Goal: Transaction & Acquisition: Register for event/course

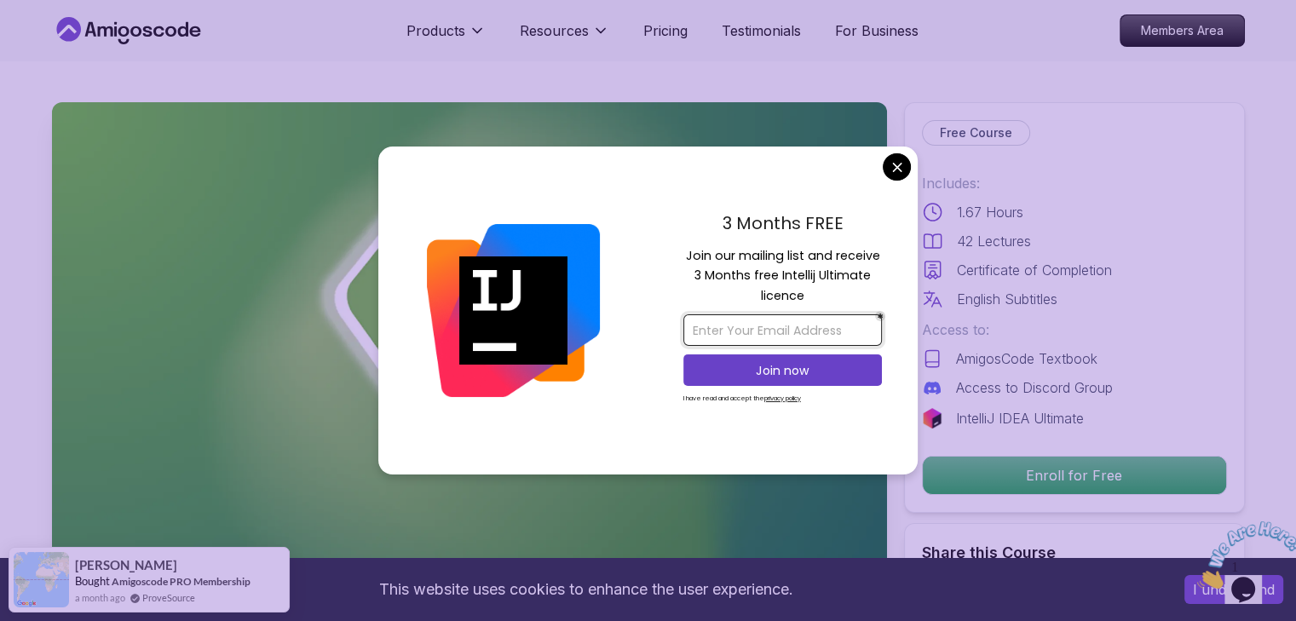
click at [756, 331] on input "email" at bounding box center [782, 330] width 198 height 32
type input "[EMAIL_ADDRESS][DOMAIN_NAME]"
click at [786, 370] on p "Join now" at bounding box center [782, 370] width 161 height 17
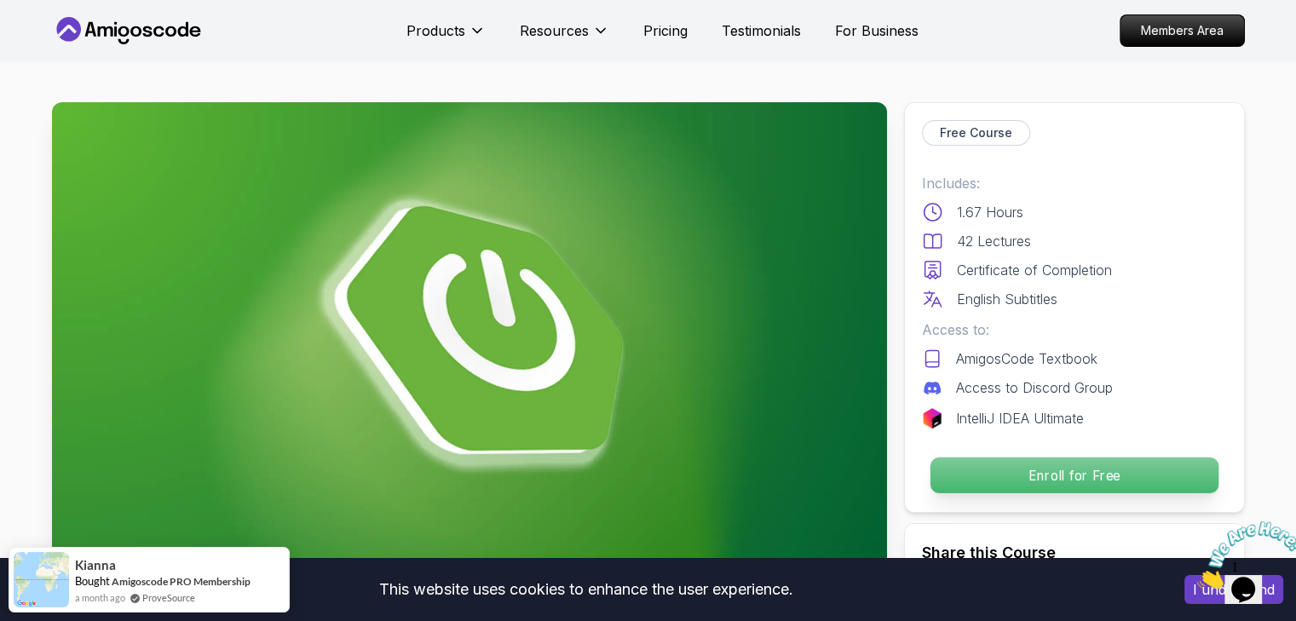
click at [1130, 463] on p "Enroll for Free" at bounding box center [1073, 475] width 288 height 36
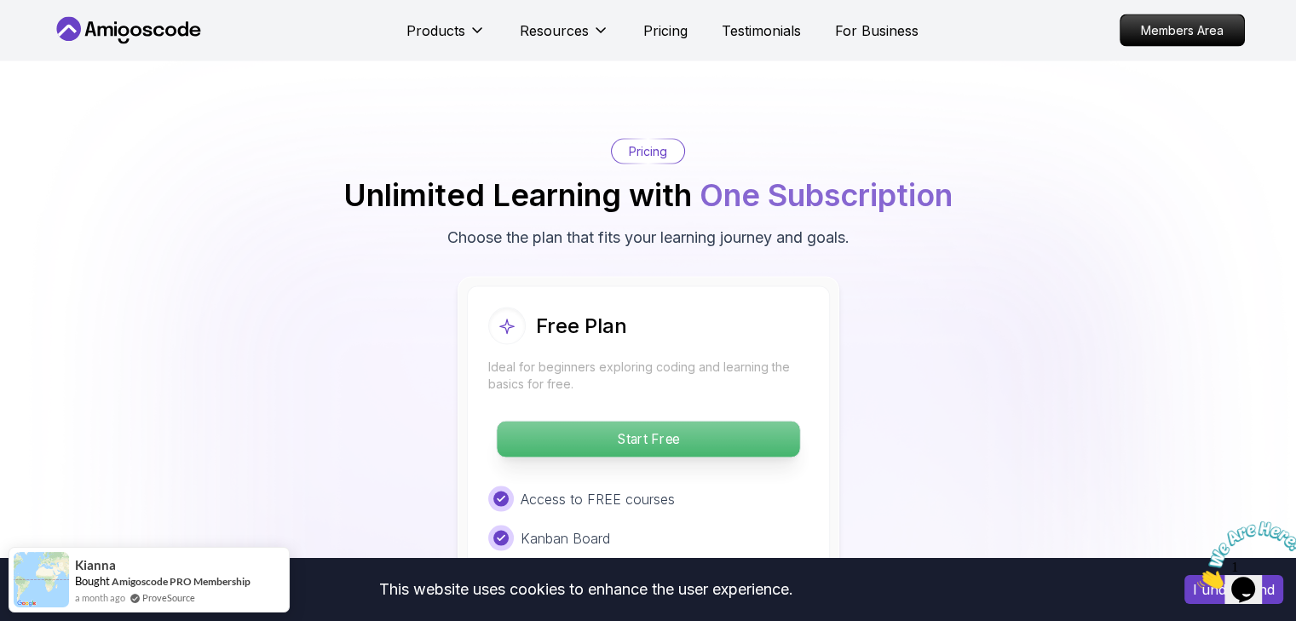
scroll to position [3425, 0]
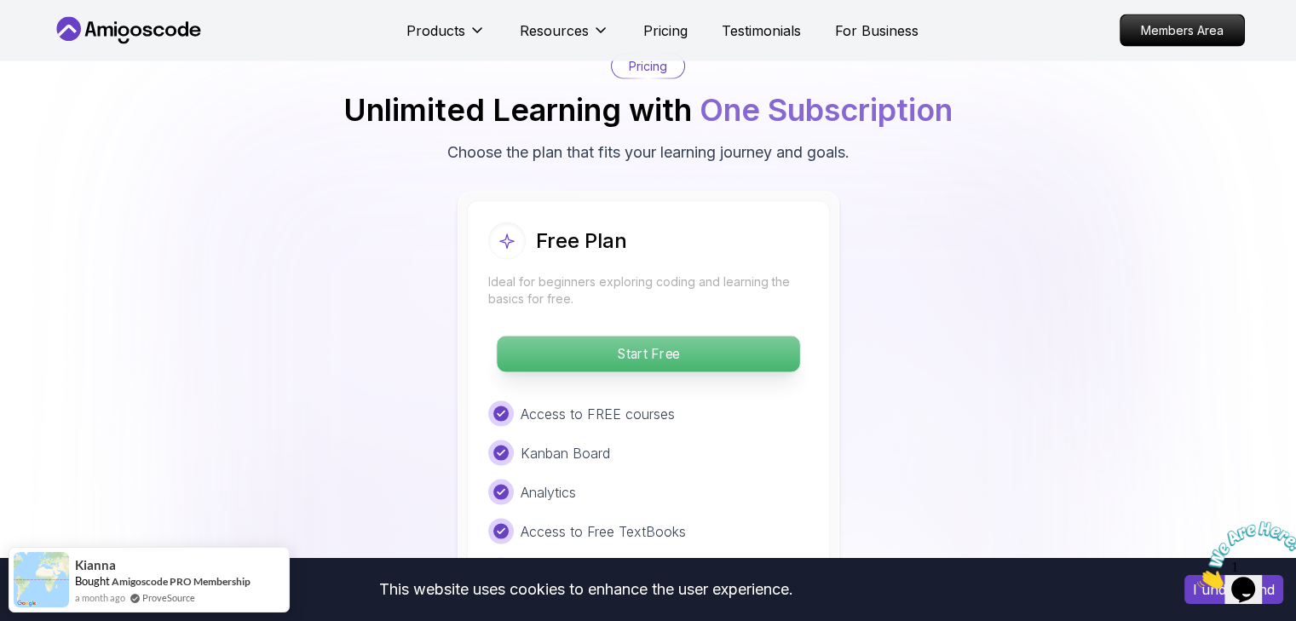
click at [673, 336] on p "Start Free" at bounding box center [648, 354] width 302 height 36
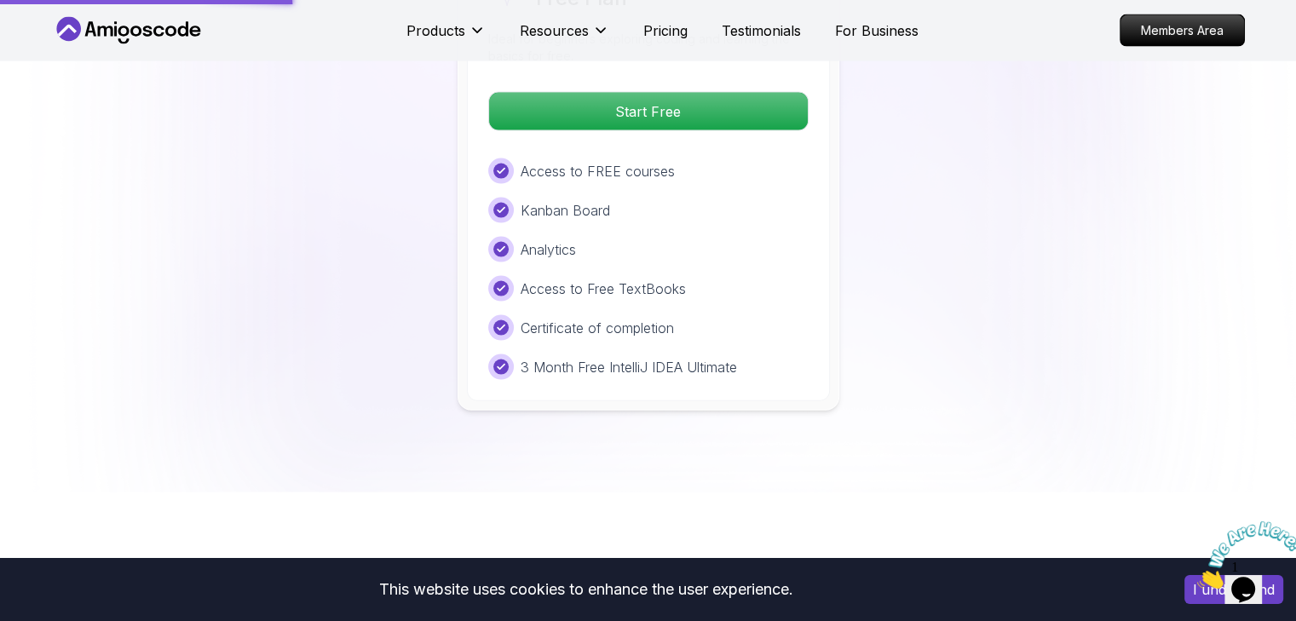
scroll to position [3680, 0]
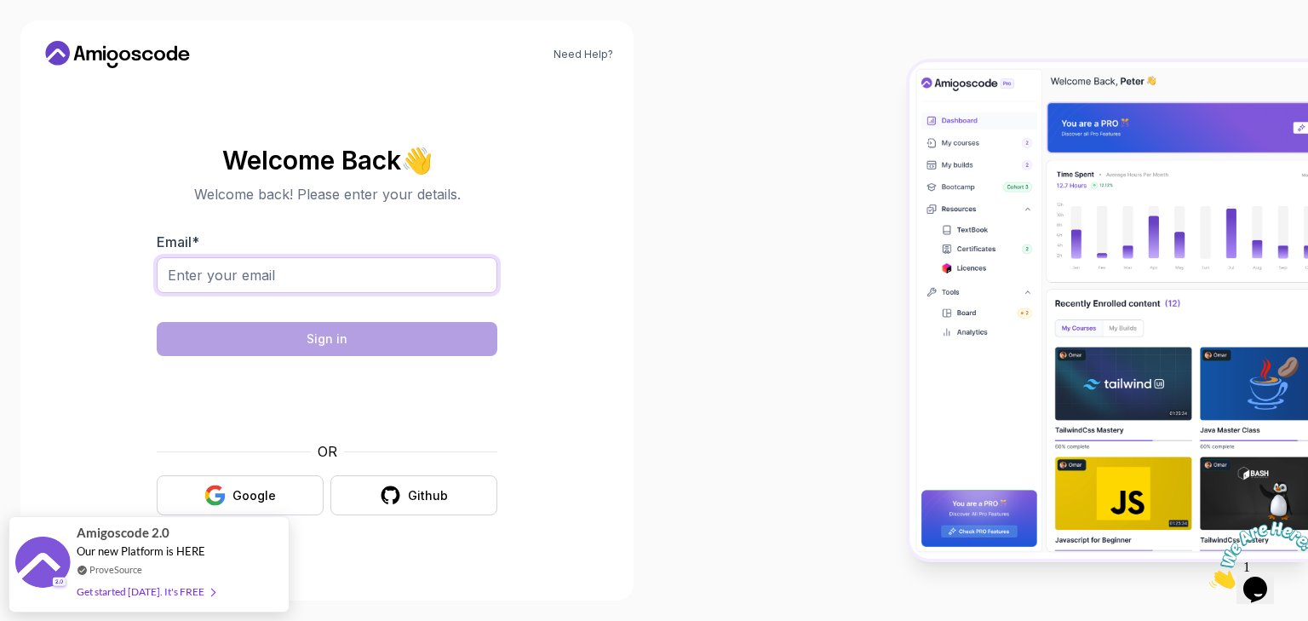
click at [348, 279] on input "Email *" at bounding box center [327, 275] width 341 height 36
type input "[EMAIL_ADDRESS][DOMAIN_NAME]"
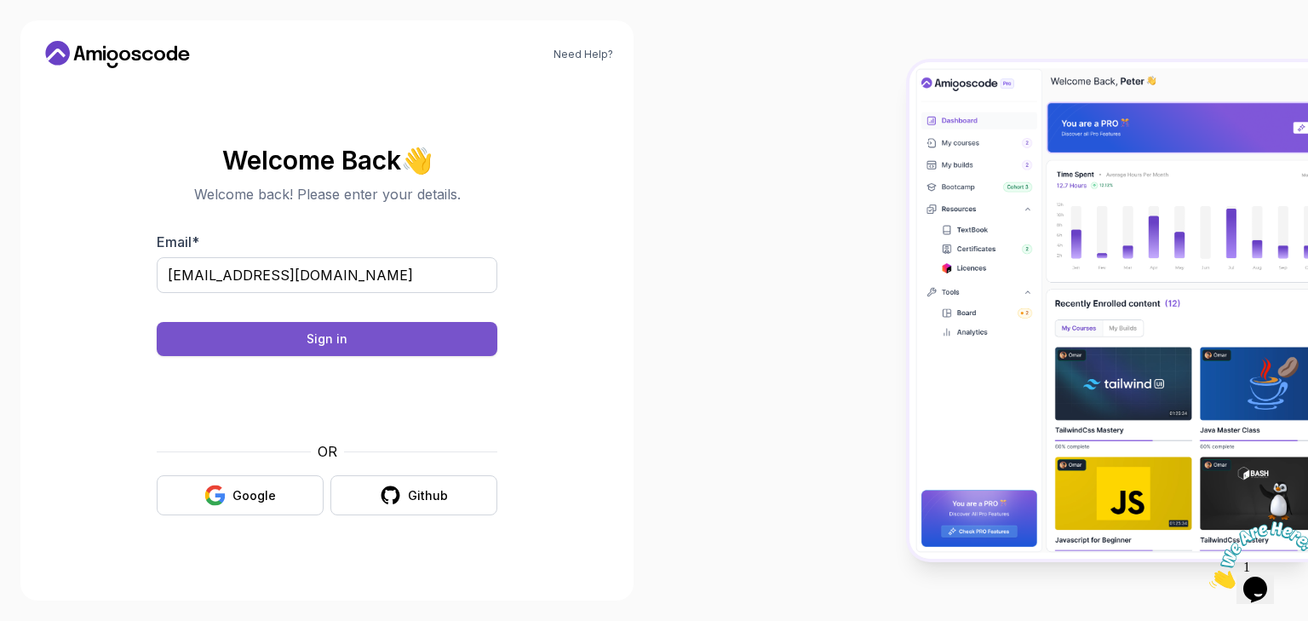
click at [371, 334] on button "Sign in" at bounding box center [327, 339] width 341 height 34
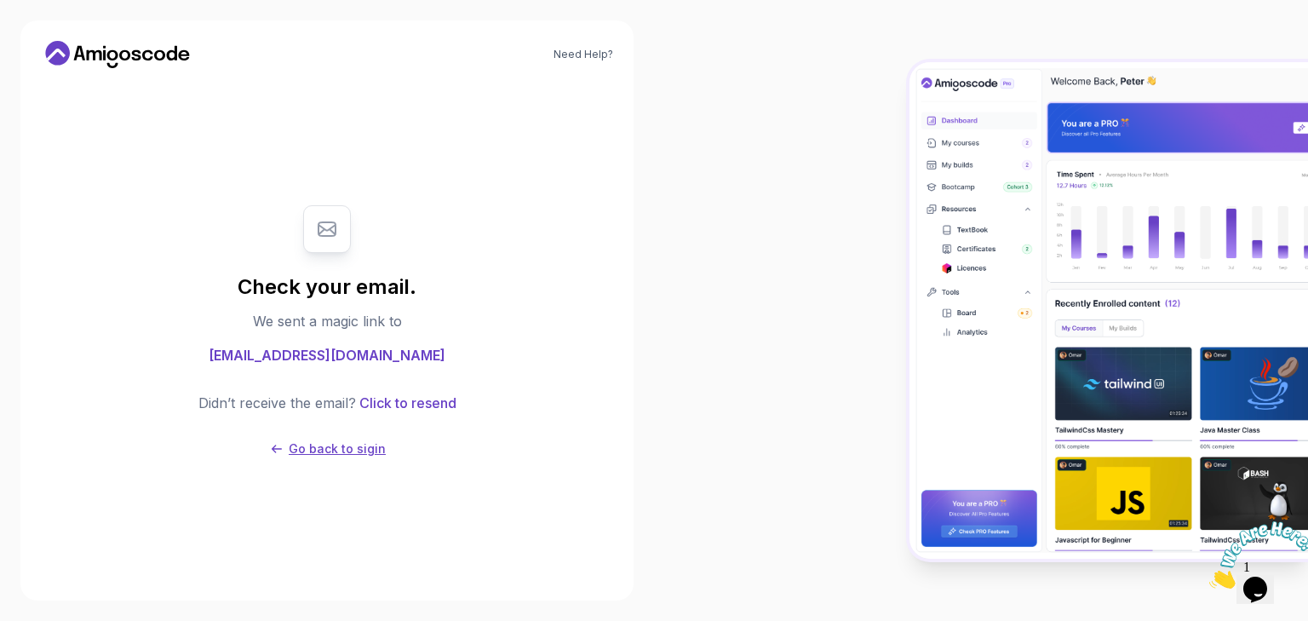
click at [363, 440] on p "Go back to sigin" at bounding box center [337, 448] width 97 height 17
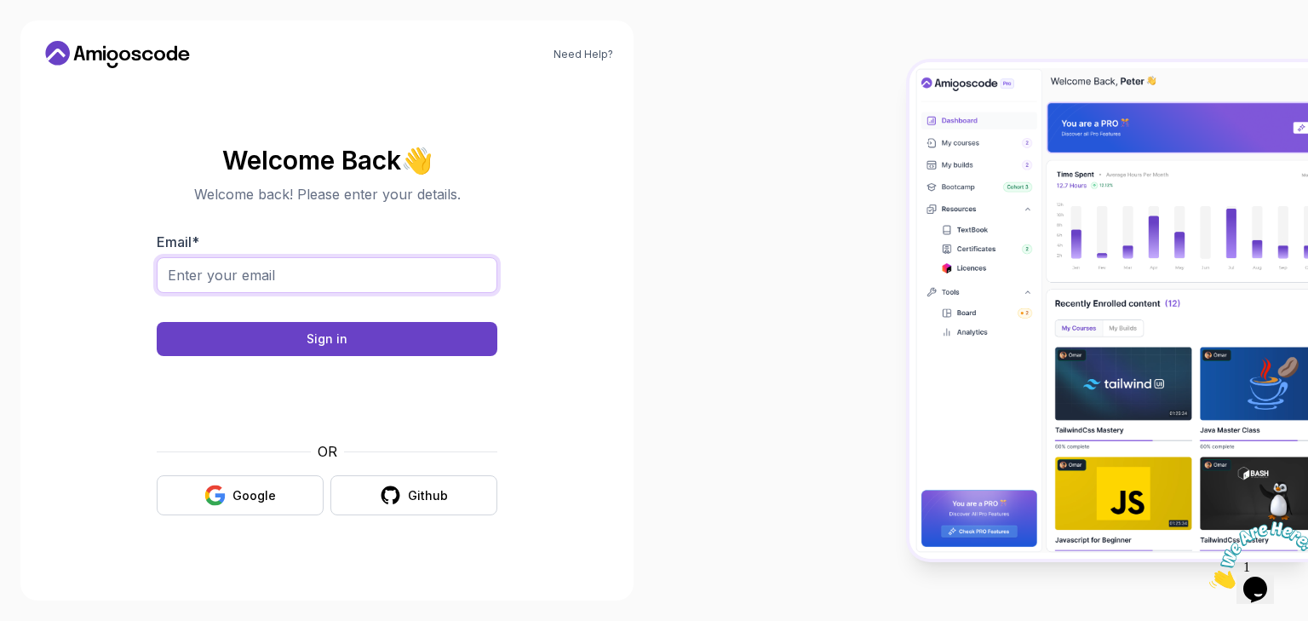
click at [299, 279] on input "Email *" at bounding box center [327, 275] width 341 height 36
type input "[EMAIL_ADDRESS][DOMAIN_NAME]"
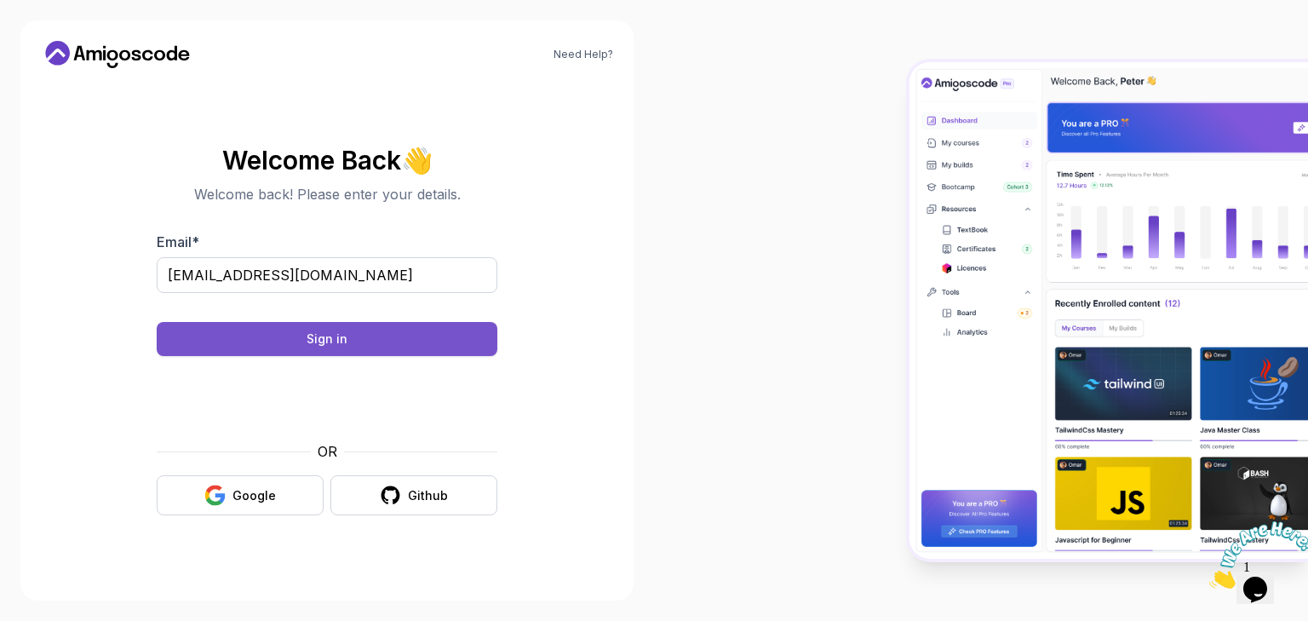
click at [455, 331] on button "Sign in" at bounding box center [327, 339] width 341 height 34
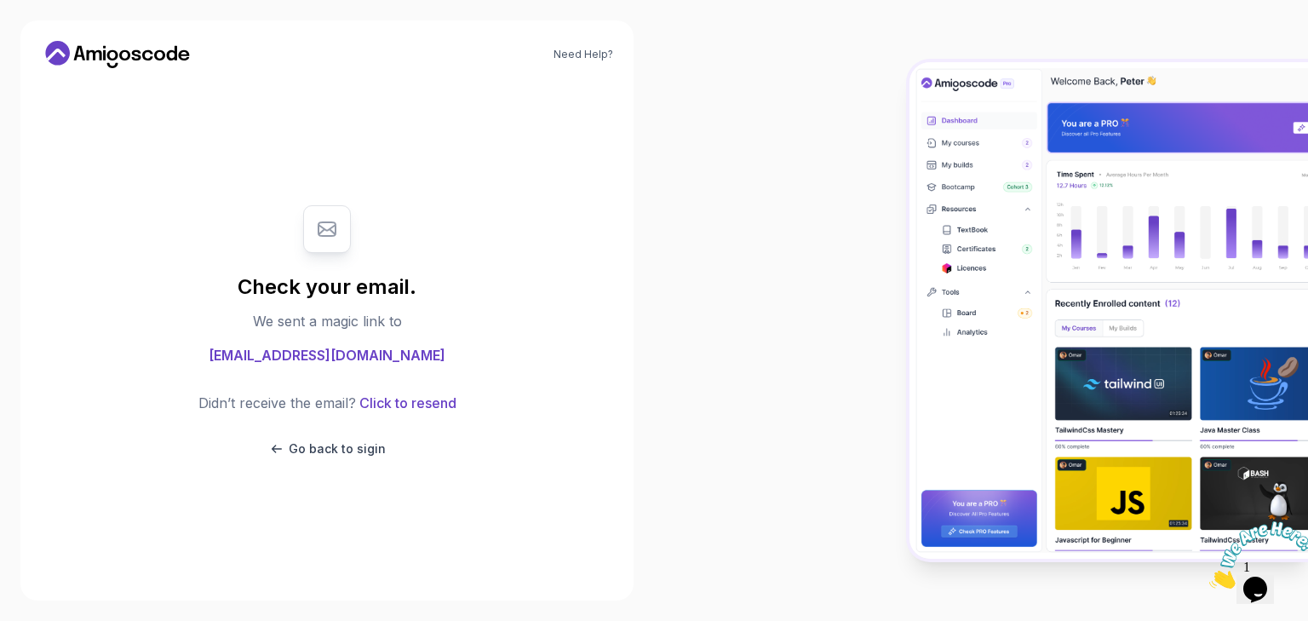
click at [773, 363] on div at bounding box center [981, 310] width 654 height 621
